Goal: Task Accomplishment & Management: Manage account settings

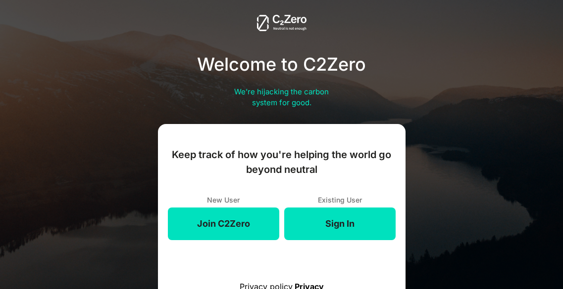
click at [309, 226] on button "Sign In" at bounding box center [339, 224] width 111 height 33
click at [325, 225] on button "Sign In" at bounding box center [339, 224] width 111 height 33
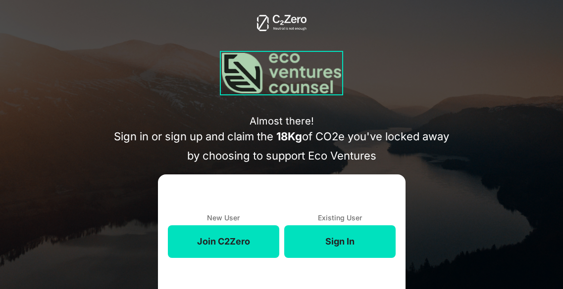
click at [326, 235] on button "Sign In" at bounding box center [339, 242] width 111 height 33
